Goal: Information Seeking & Learning: Find specific fact

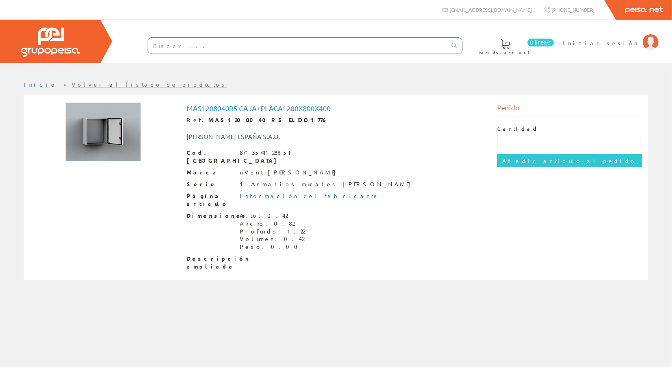
click at [172, 43] on input "text" at bounding box center [297, 46] width 299 height 16
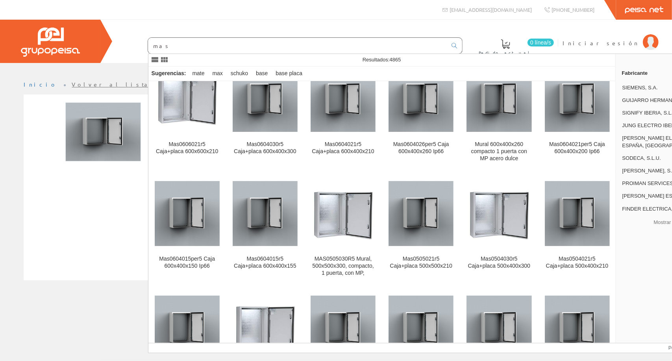
scroll to position [721, 0]
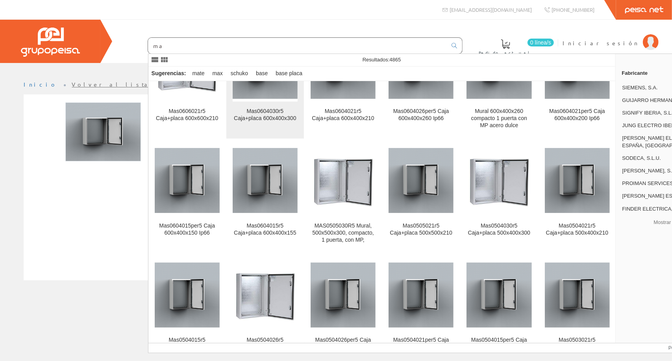
type input "m"
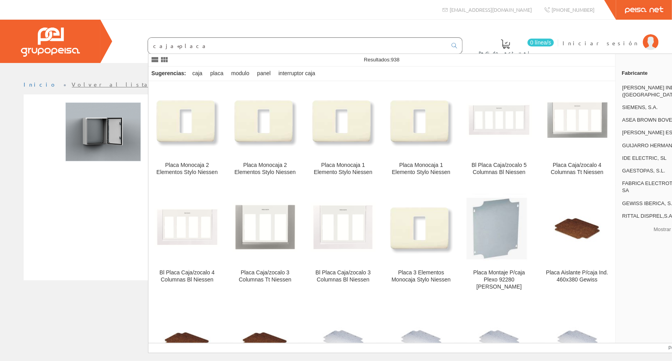
scroll to position [2509, 0]
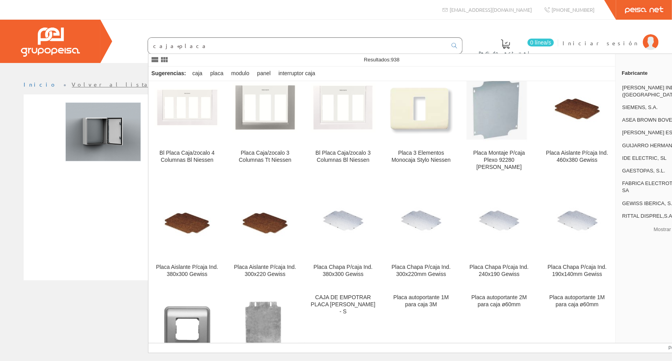
type input "caja+placa"
click at [122, 229] on div "Mas1208040r5 Caja+placa1200x800x400 Ref. MAS1208040R5 ELDO1776 [PERSON_NAME] ES…" at bounding box center [336, 188] width 621 height 172
click at [82, 318] on div "Inicio Volver al listado de productos" at bounding box center [336, 212] width 672 height 298
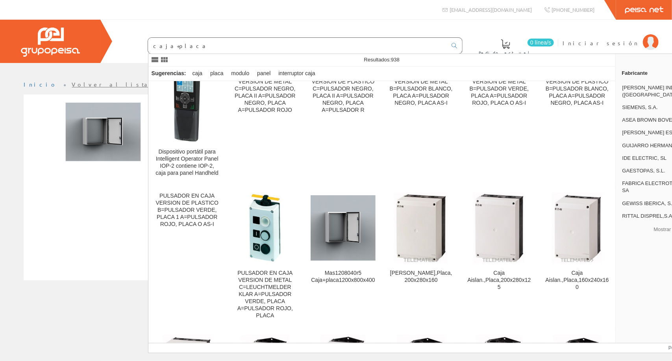
scroll to position [0, 0]
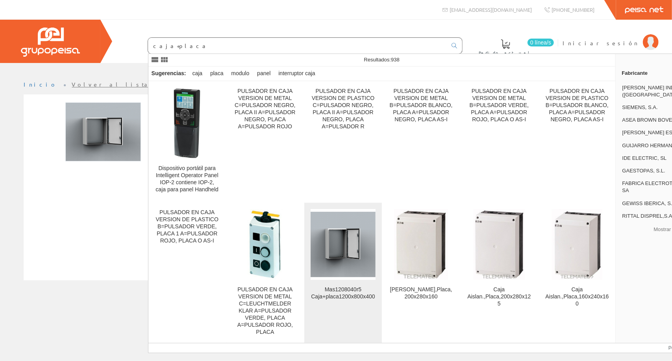
click at [359, 237] on img at bounding box center [343, 244] width 65 height 65
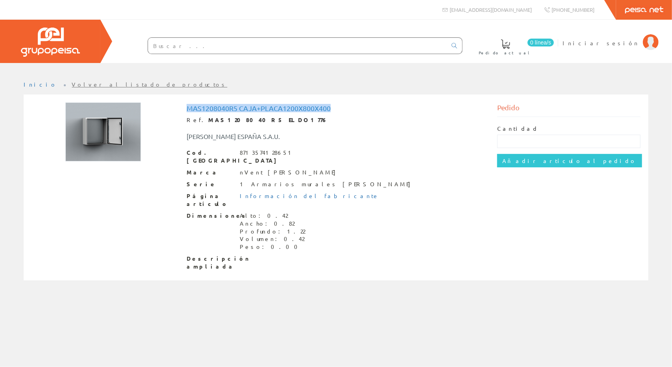
drag, startPoint x: 185, startPoint y: 107, endPoint x: 334, endPoint y: 108, distance: 148.8
click at [334, 108] on div "Mas1208040r5 Caja+placa1200x800x400 Ref. MAS1208040R5 ELDO1776 [PERSON_NAME] ES…" at bounding box center [336, 188] width 311 height 172
copy h1 "Mas1208040r5 Caja+placa1200x800x400"
click at [453, 46] on icon at bounding box center [454, 46] width 6 height 6
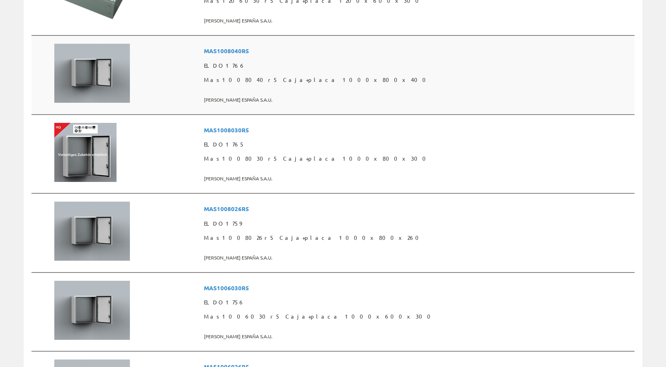
scroll to position [394, 0]
